Goal: Find specific page/section: Find specific page/section

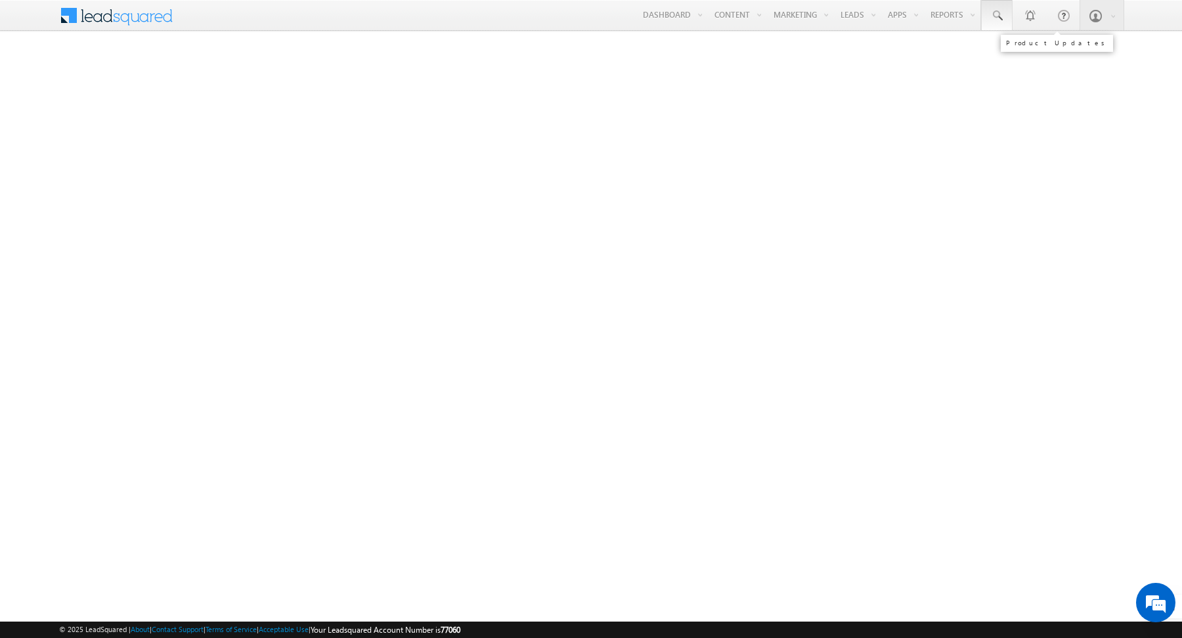
click at [1004, 12] on span at bounding box center [996, 15] width 13 height 13
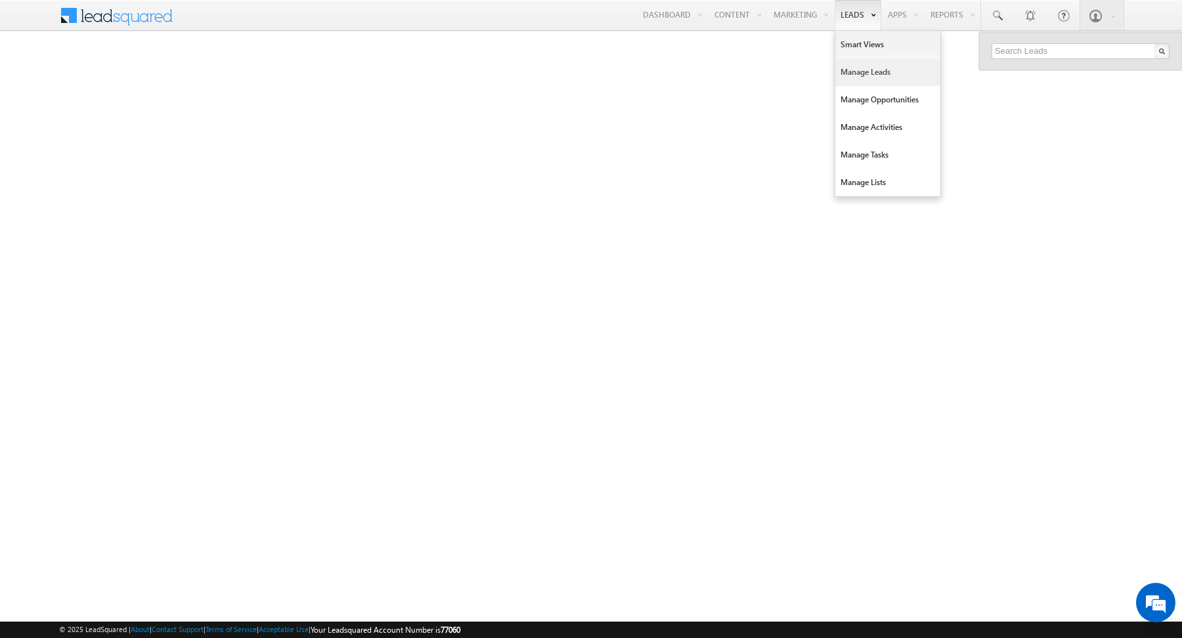
click at [857, 68] on link "Manage Leads" at bounding box center [887, 72] width 105 height 28
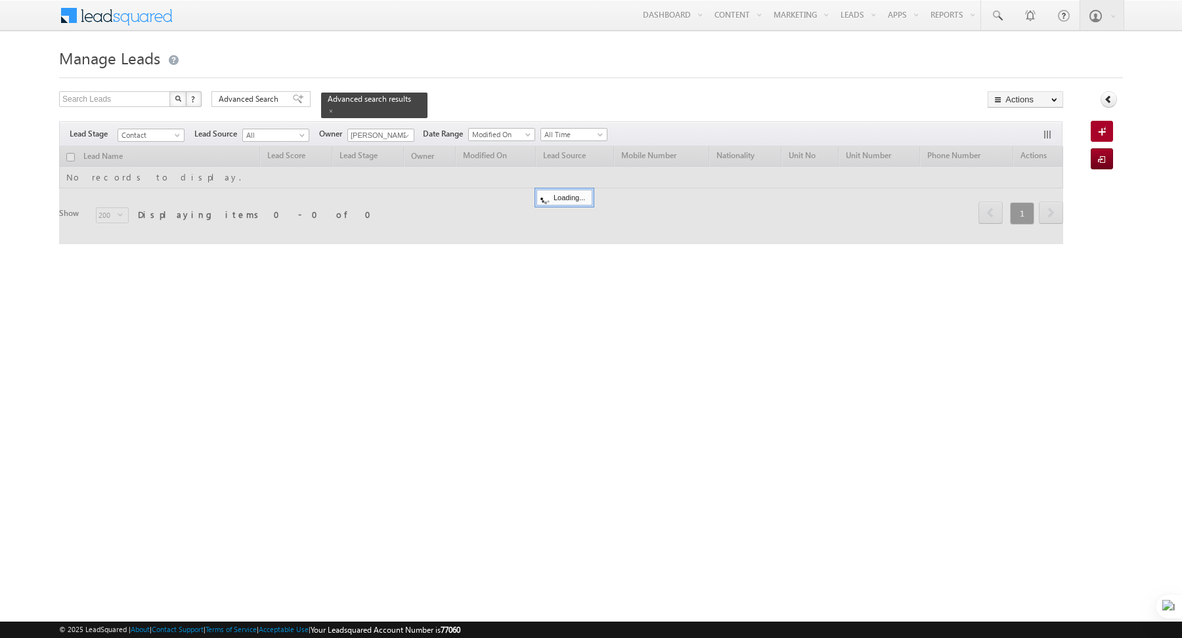
click at [349, 58] on h1 "Manage Leads" at bounding box center [591, 57] width 1064 height 26
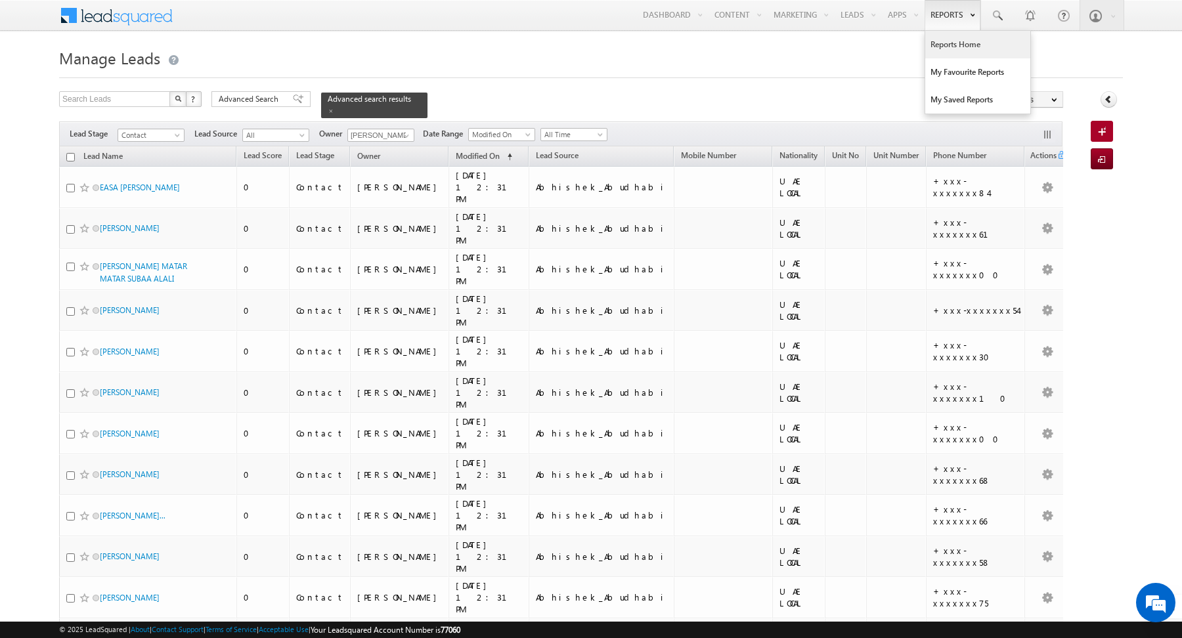
click at [940, 46] on link "Reports Home" at bounding box center [977, 45] width 105 height 28
